Goal: Task Accomplishment & Management: Use online tool/utility

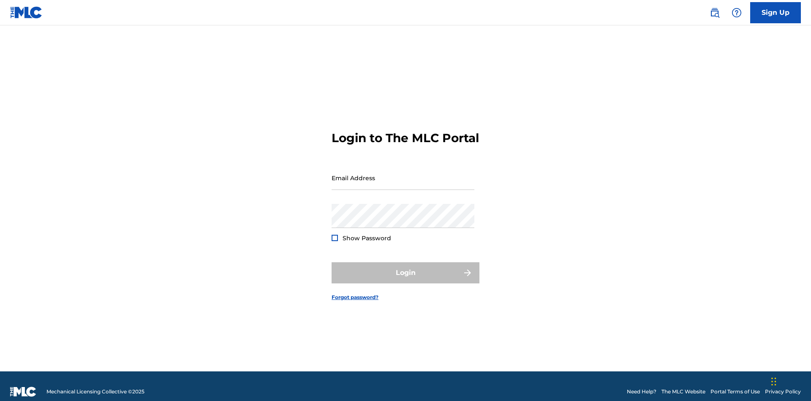
scroll to position [11, 0]
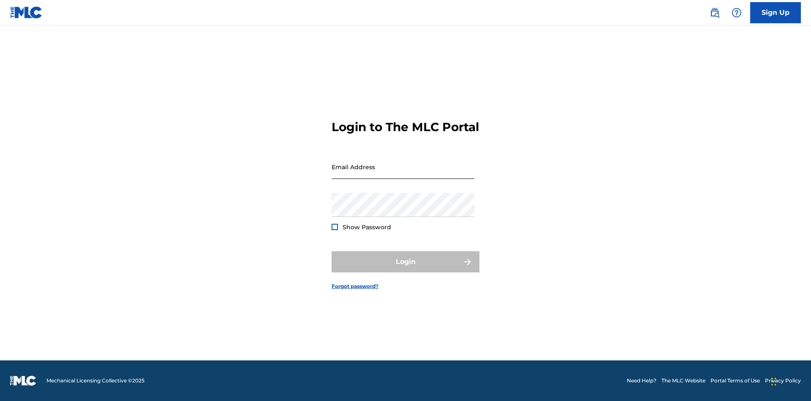
click at [403, 174] on input "Email Address" at bounding box center [403, 167] width 143 height 24
type input "[PERSON_NAME][EMAIL_ADDRESS][PERSON_NAME][DOMAIN_NAME]"
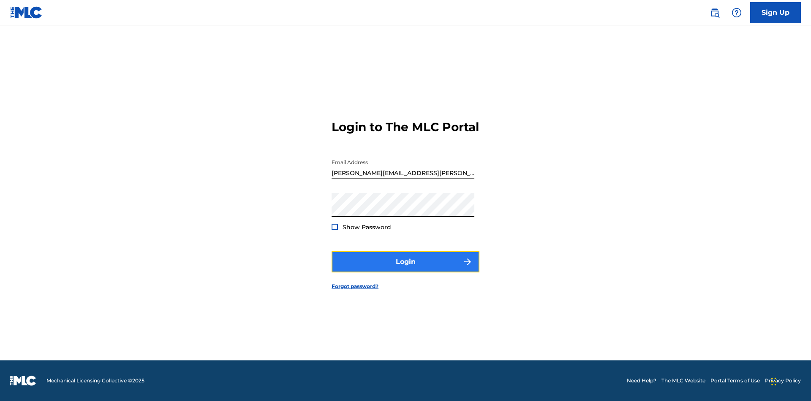
click at [406, 269] on button "Login" at bounding box center [406, 261] width 148 height 21
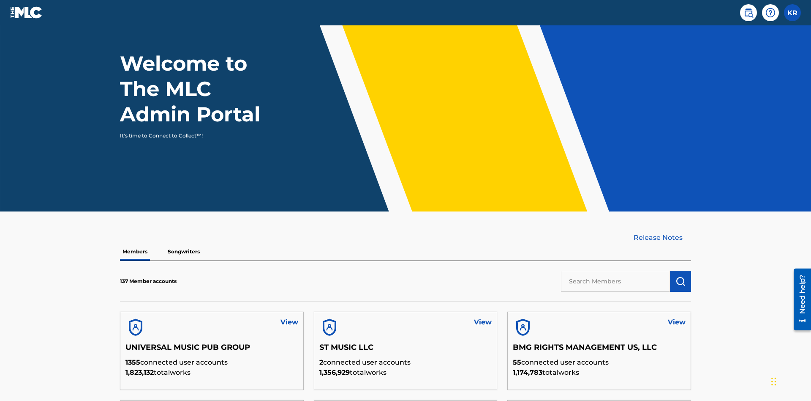
scroll to position [256, 0]
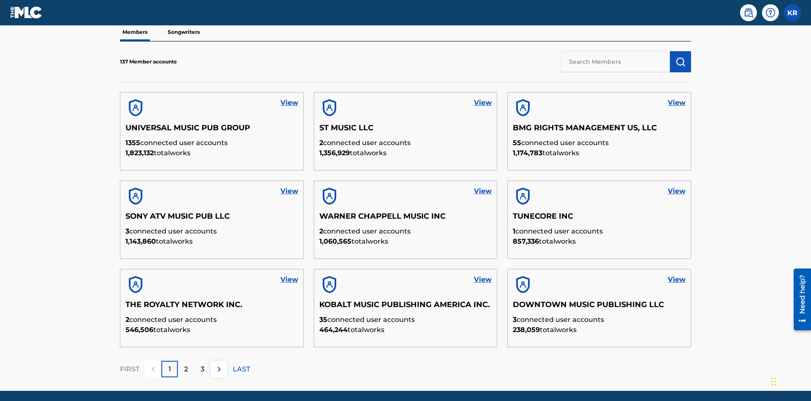
click at [616, 61] on input "text" at bounding box center [615, 61] width 109 height 21
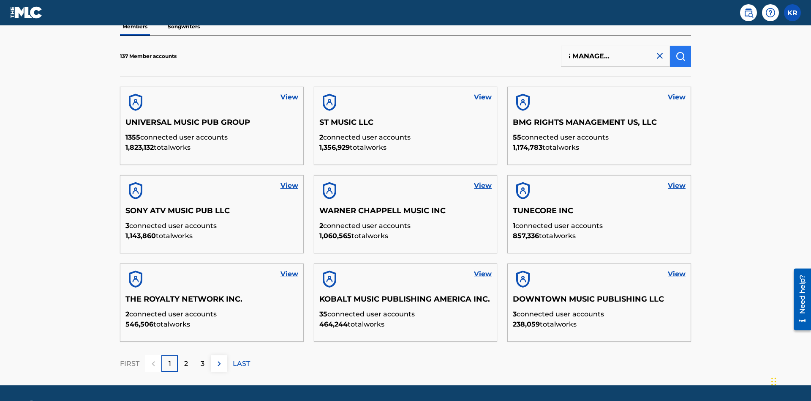
type input "BMG RIGHTS MANAGEMENT US, LLC"
click at [681, 56] on img "submit" at bounding box center [681, 56] width 10 height 10
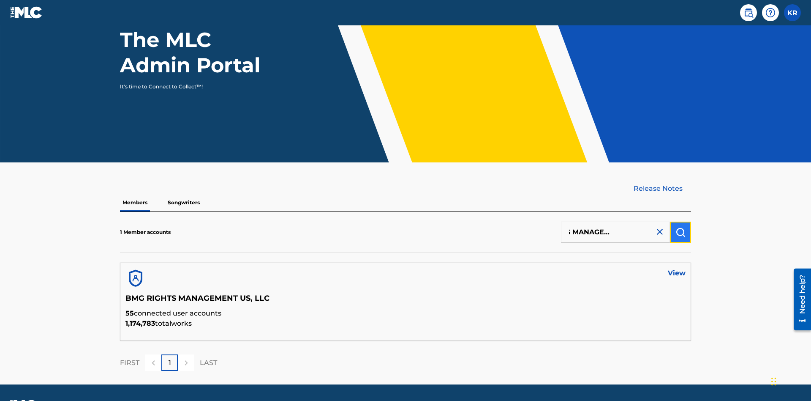
scroll to position [109, 0]
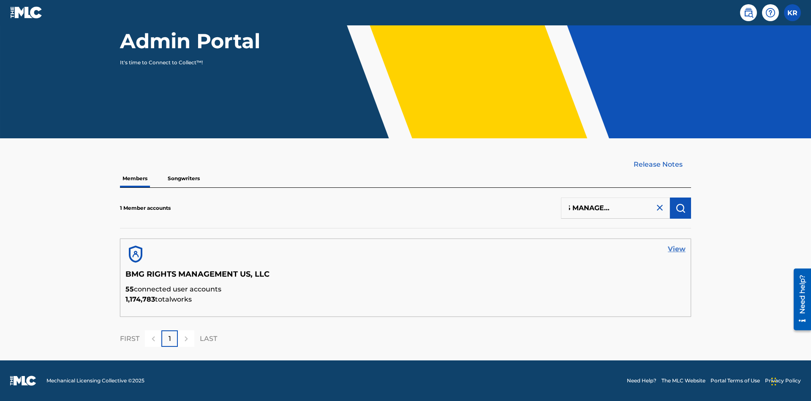
click at [677, 249] on link "View" at bounding box center [677, 249] width 18 height 10
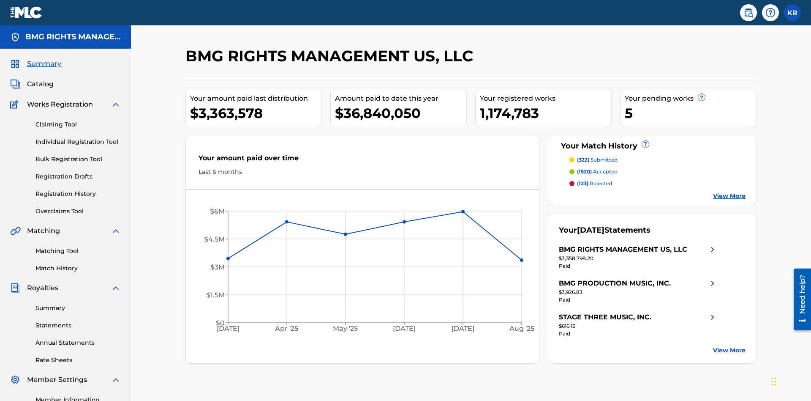
scroll to position [106, 0]
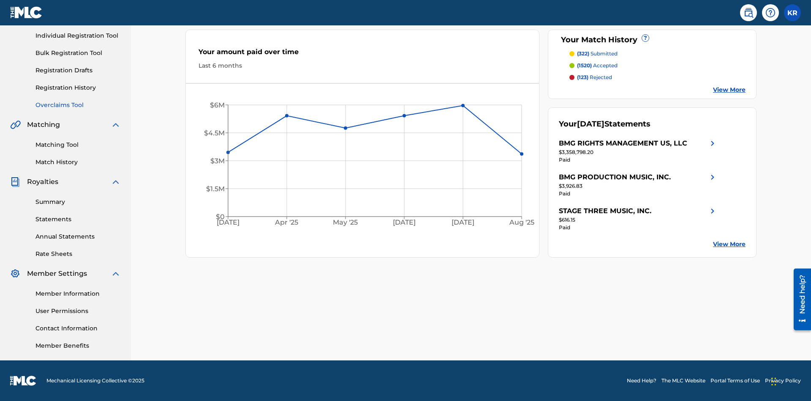
click at [78, 105] on link "Overclaims Tool" at bounding box center [77, 105] width 85 height 9
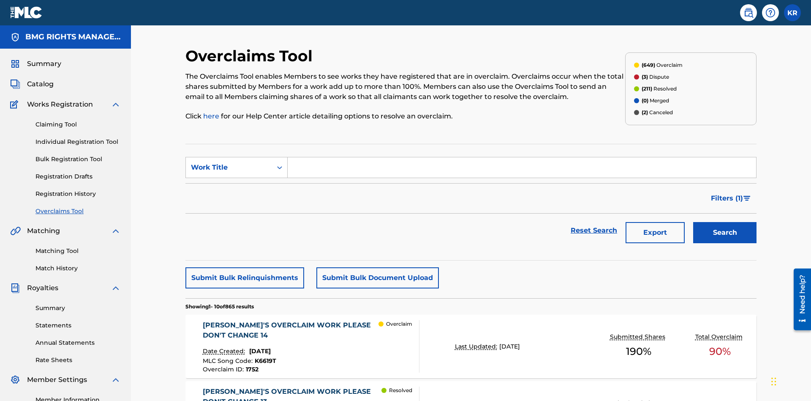
scroll to position [109, 0]
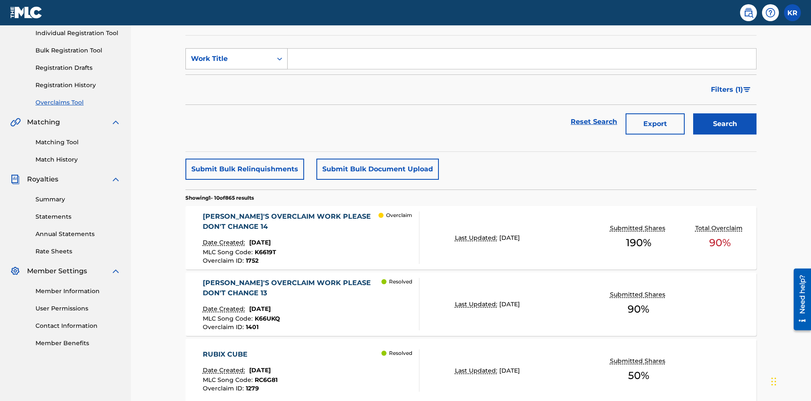
click at [229, 59] on div "Work Title" at bounding box center [229, 59] width 76 height 10
click at [237, 80] on div "MLC Song Code" at bounding box center [236, 79] width 101 height 21
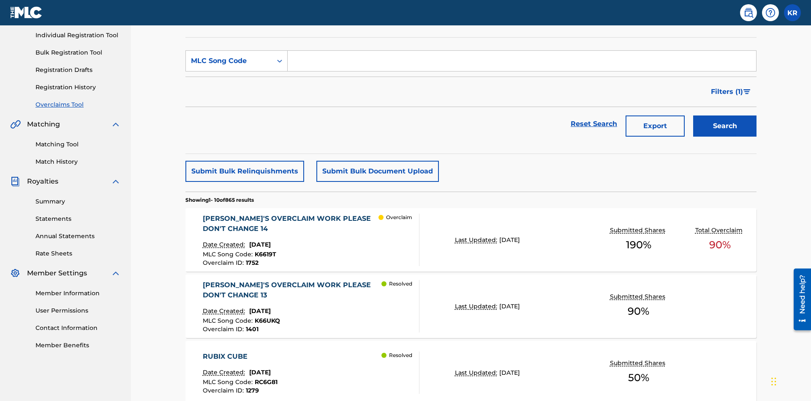
click at [522, 61] on input "Search Form" at bounding box center [522, 61] width 469 height 20
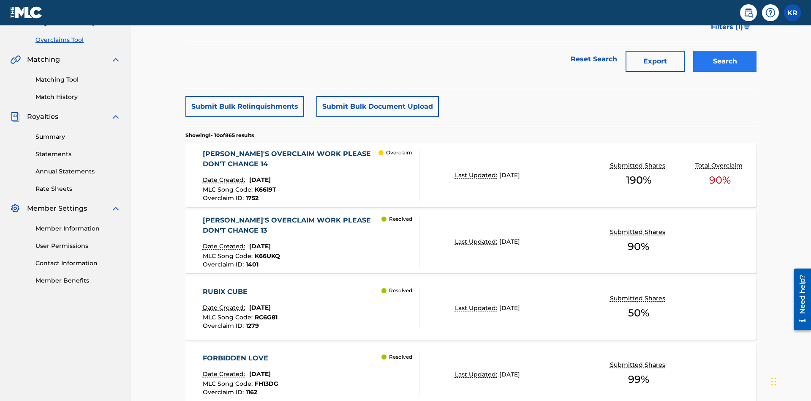
type input "K6619T"
click at [725, 61] on button "Search" at bounding box center [724, 61] width 63 height 21
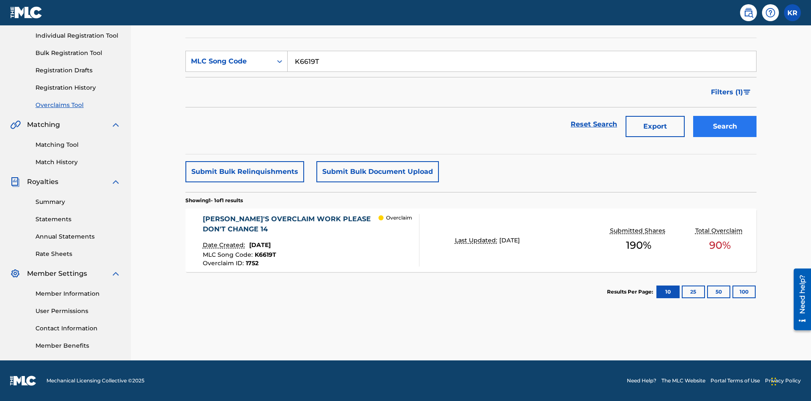
scroll to position [106, 0]
click at [251, 263] on span "1752" at bounding box center [252, 263] width 13 height 8
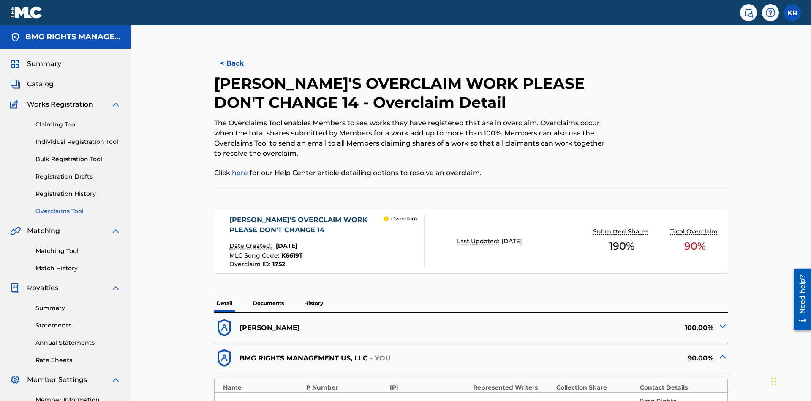
scroll to position [23, 0]
